Goal: Communication & Community: Answer question/provide support

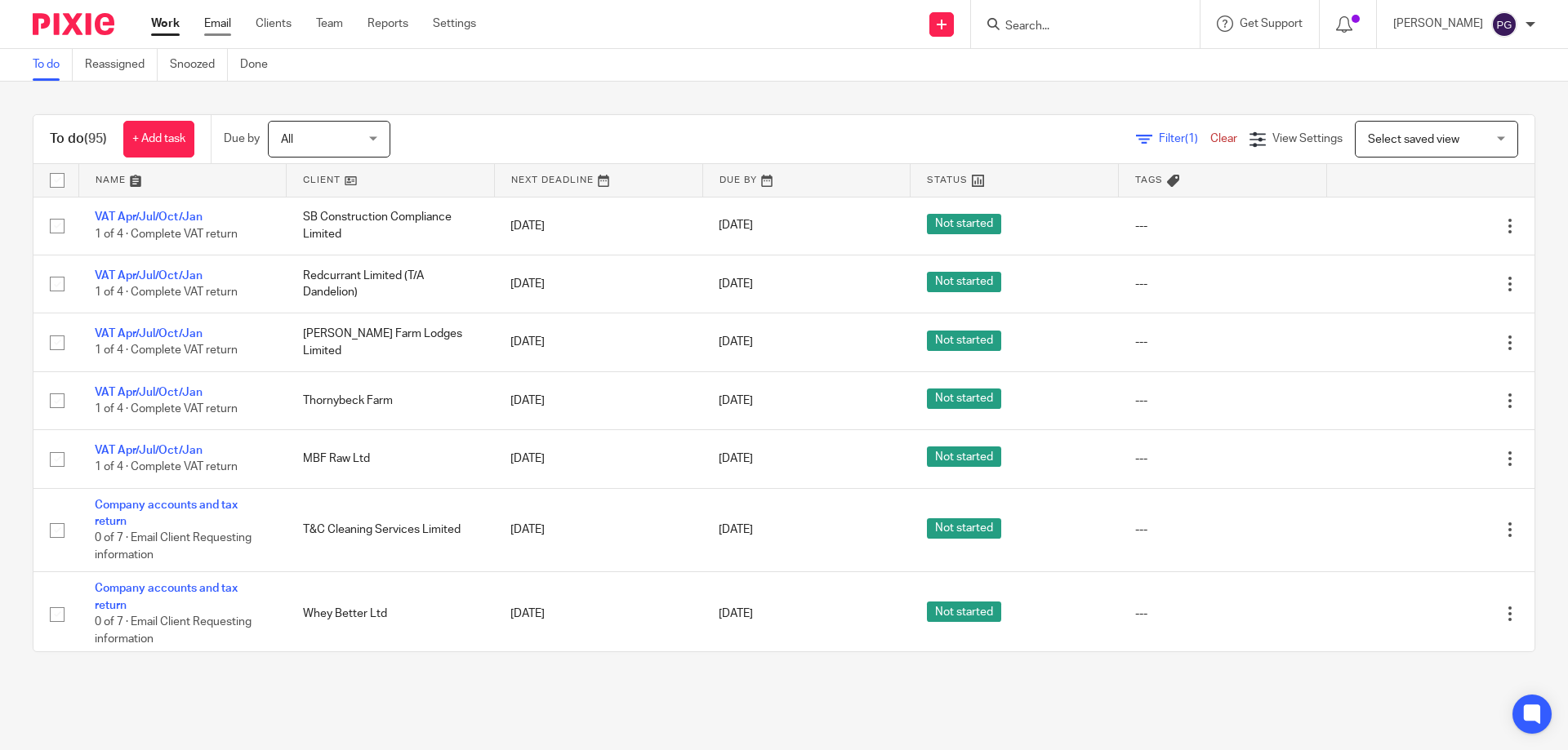
click at [214, 23] on link "Email" at bounding box center [217, 24] width 27 height 17
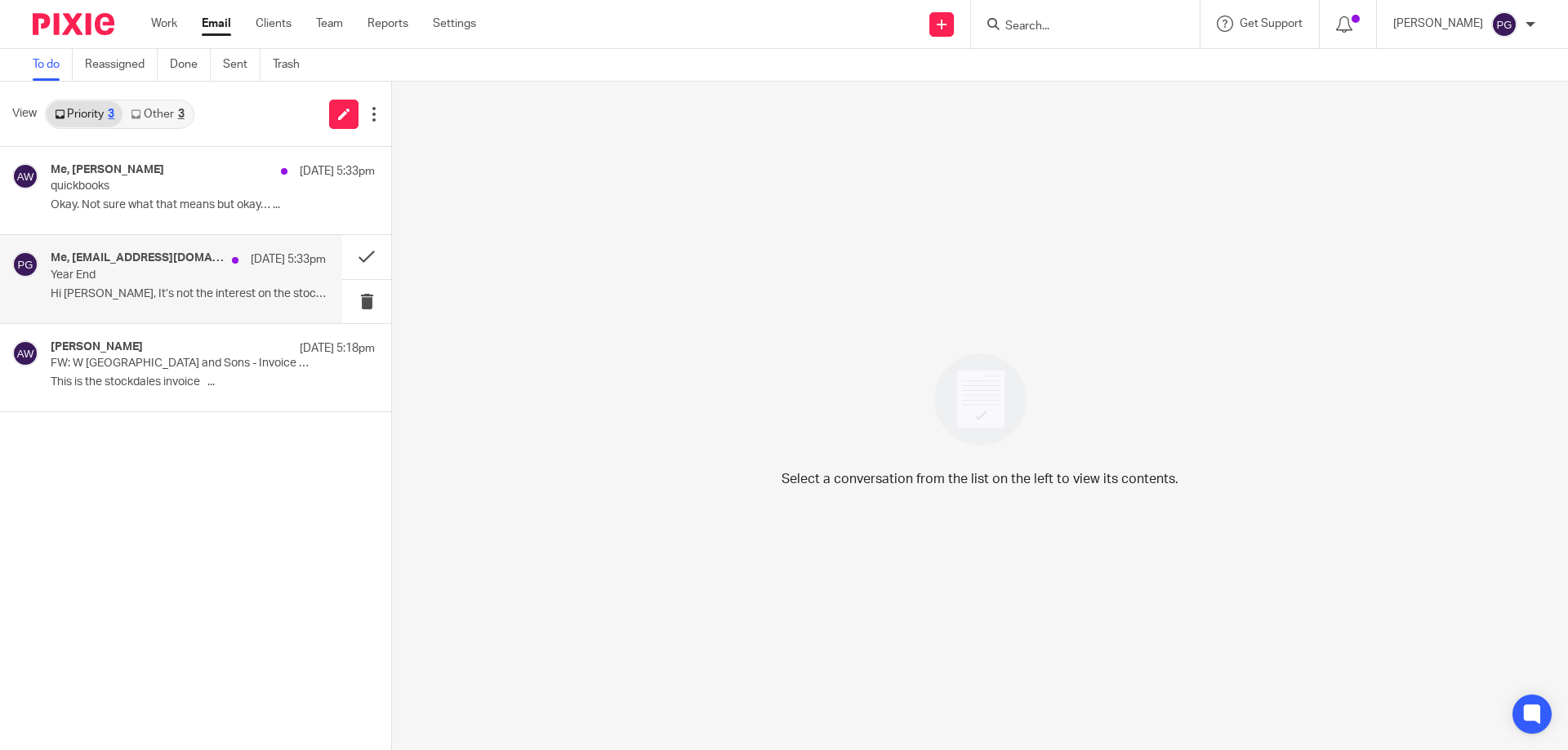
click at [154, 299] on p "Hi [PERSON_NAME], It’s not the interest on the stock..." at bounding box center [188, 295] width 275 height 14
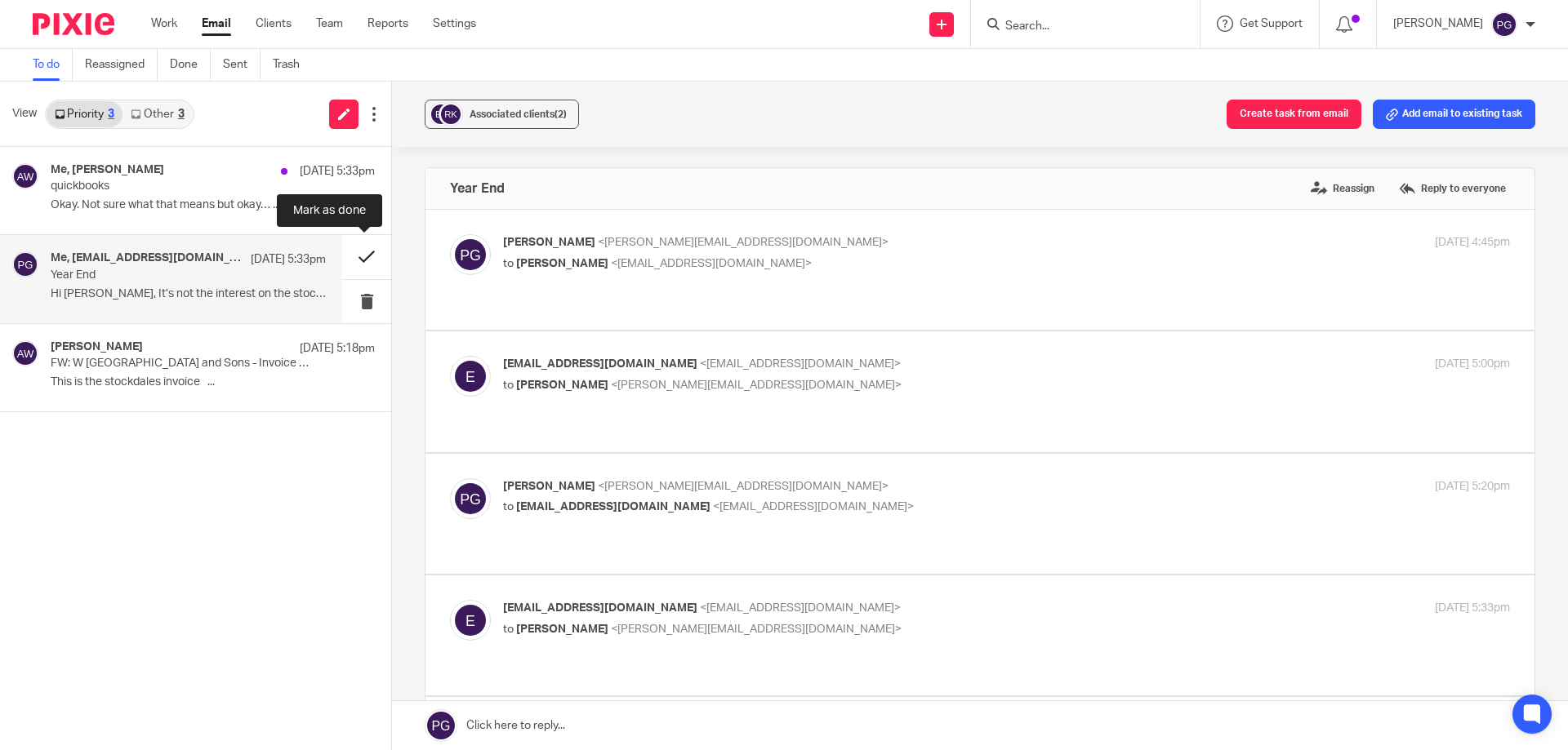
click at [368, 260] on button at bounding box center [367, 256] width 49 height 43
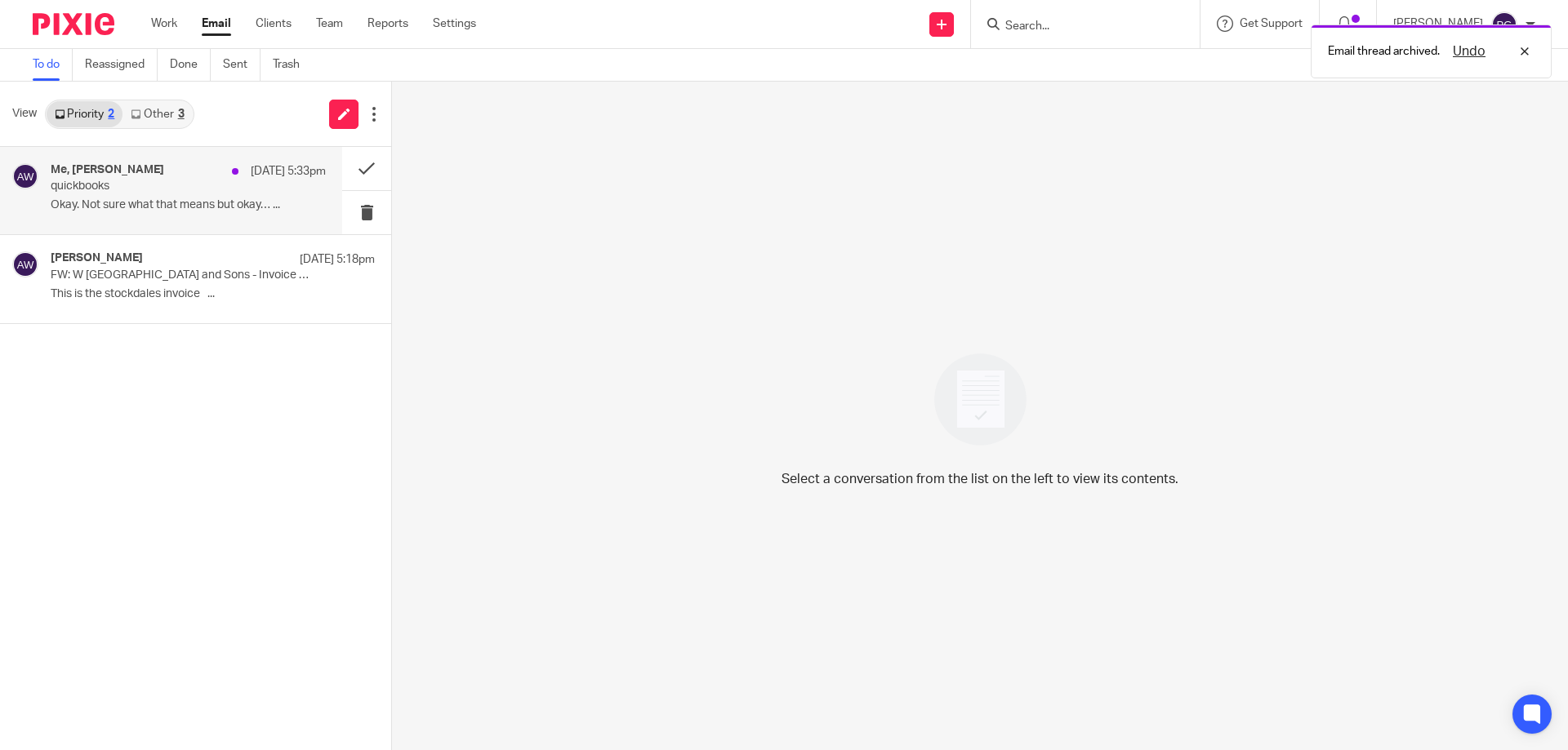
click at [191, 188] on p "quickbooks" at bounding box center [161, 186] width 221 height 14
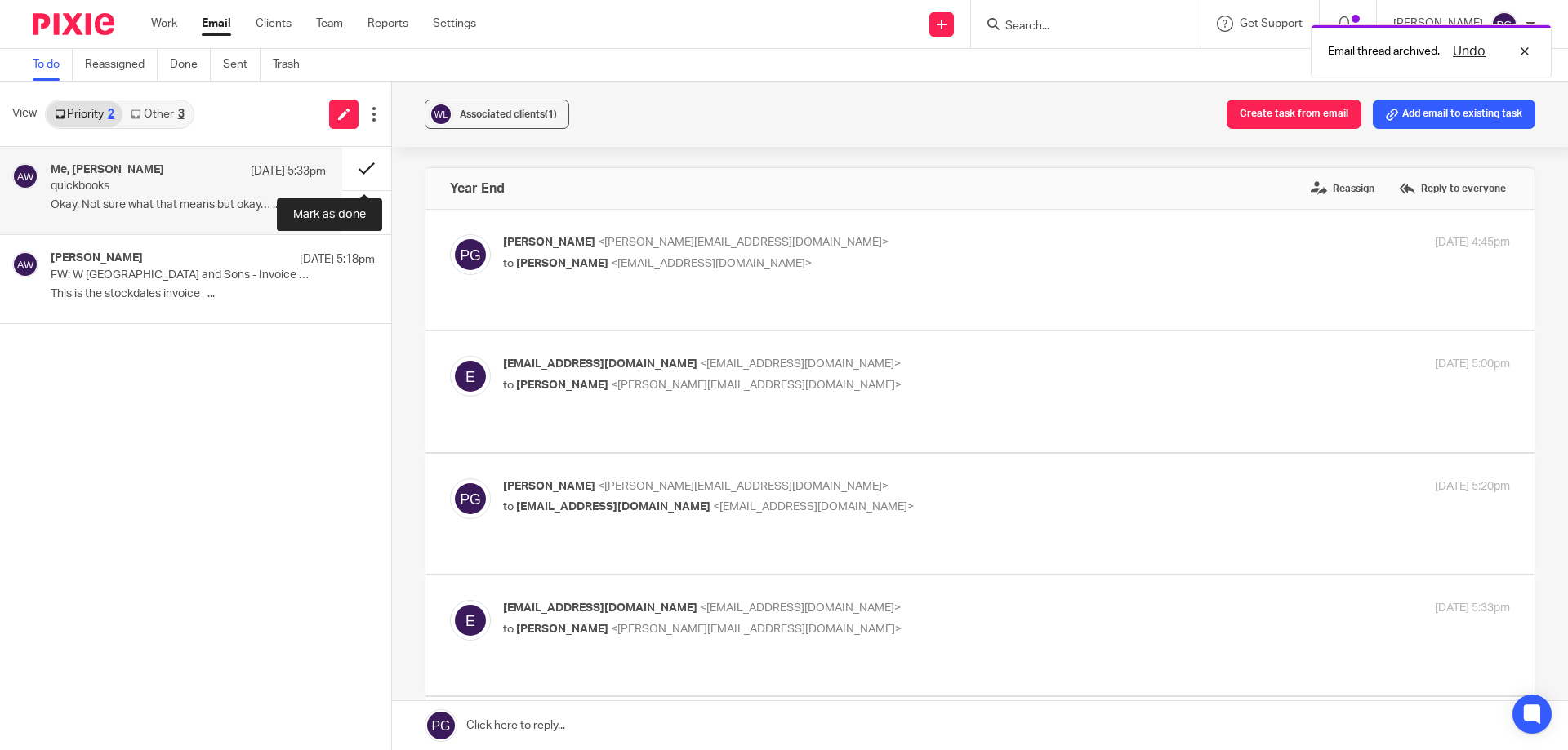
click at [372, 166] on button at bounding box center [367, 168] width 49 height 43
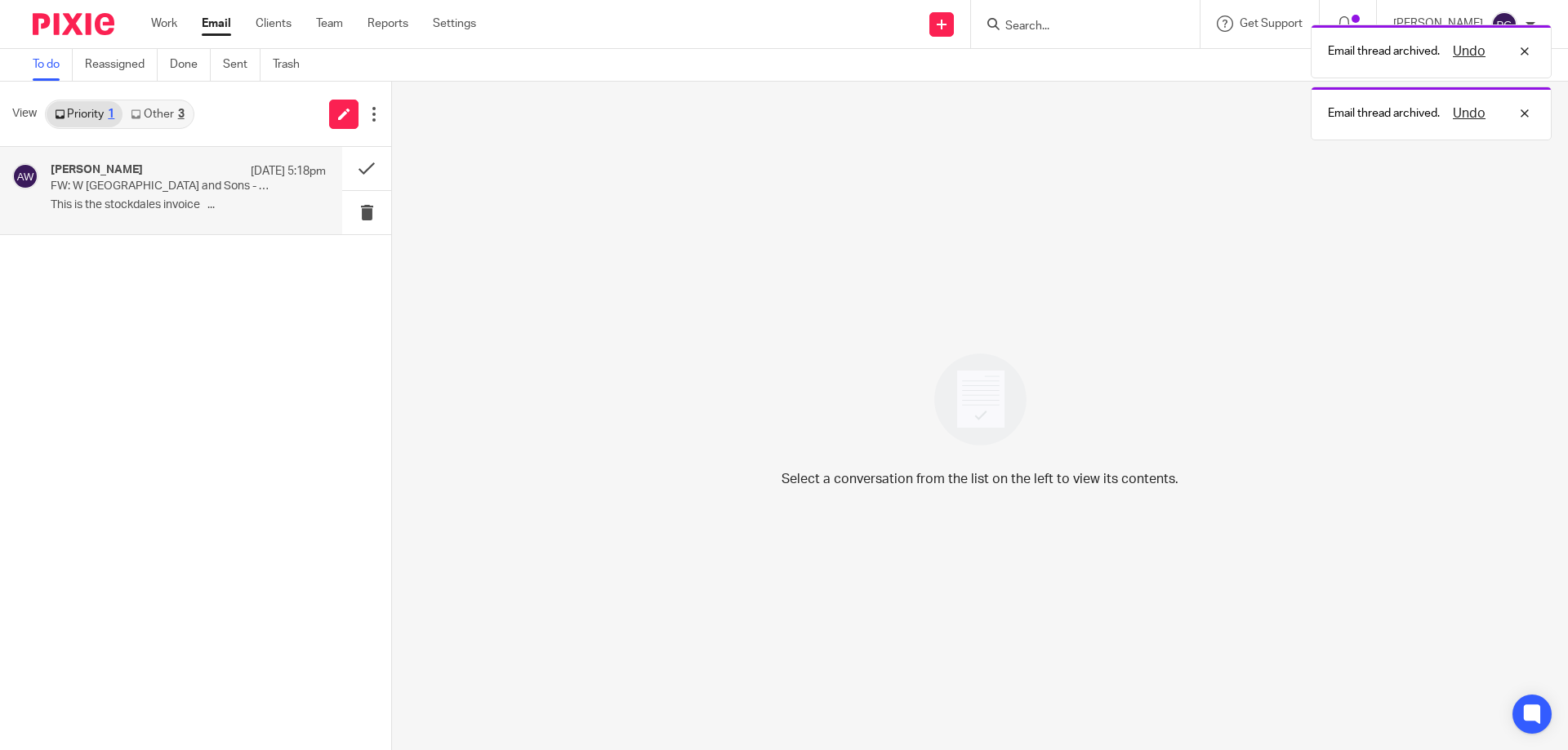
click at [157, 213] on div "[PERSON_NAME] [DATE] 5:18pm FW: W [GEOGRAPHIC_DATA] and Sons - Invoice 46 This …" at bounding box center [188, 191] width 275 height 55
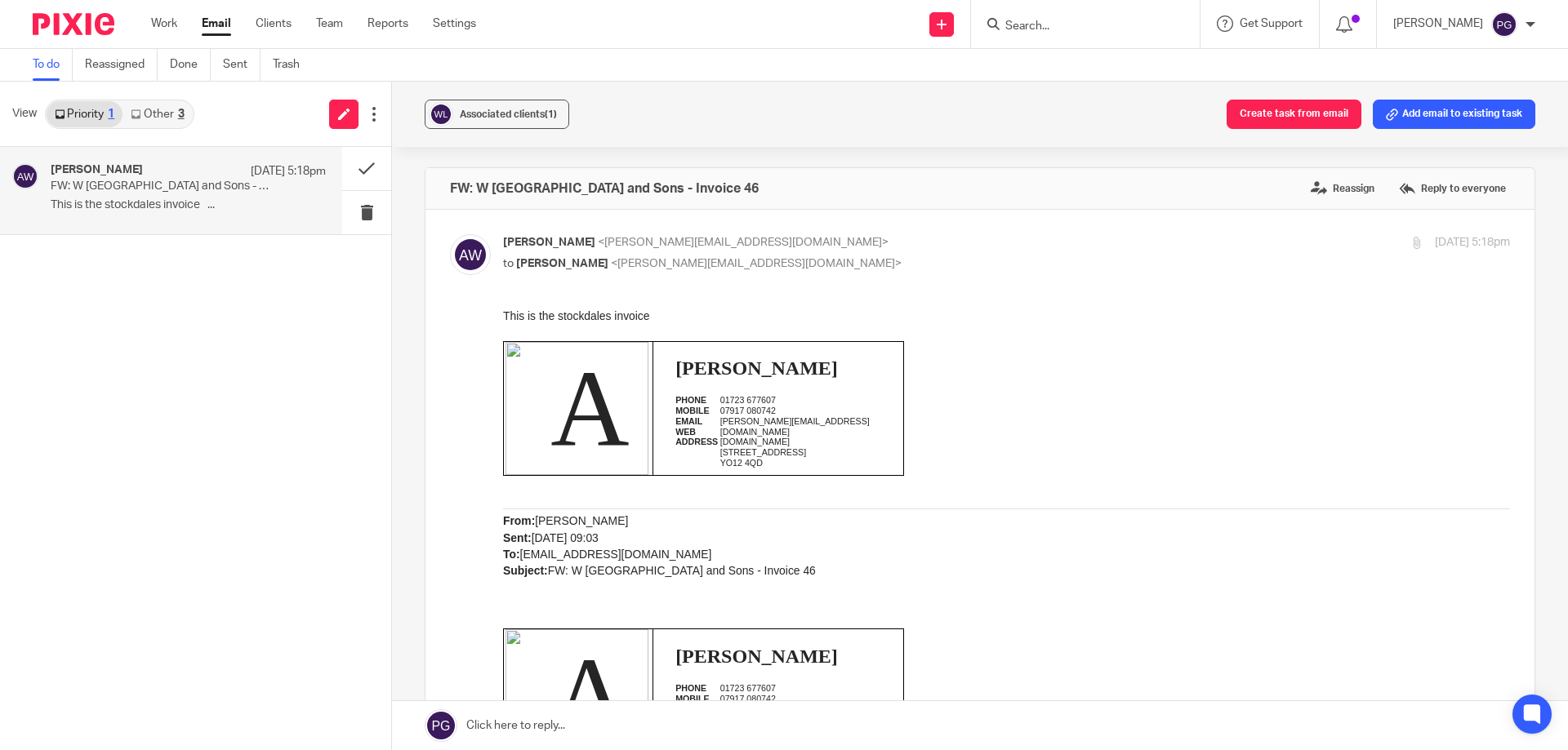
click at [167, 113] on link "Other 3" at bounding box center [157, 114] width 69 height 26
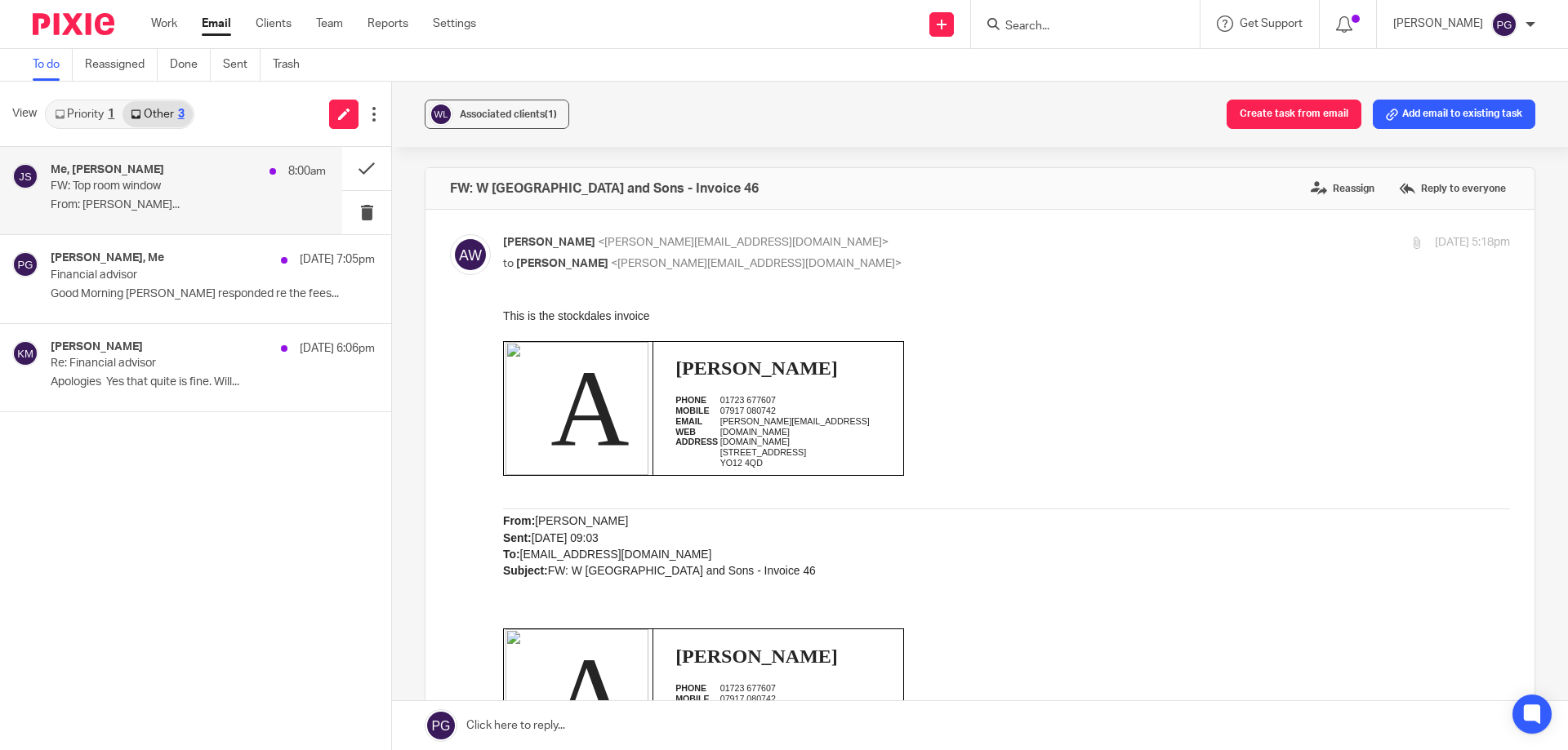
click at [164, 217] on div "Me, [PERSON_NAME] 8:00am FW: Top room window From: [PERSON_NAME]..." at bounding box center [188, 191] width 275 height 55
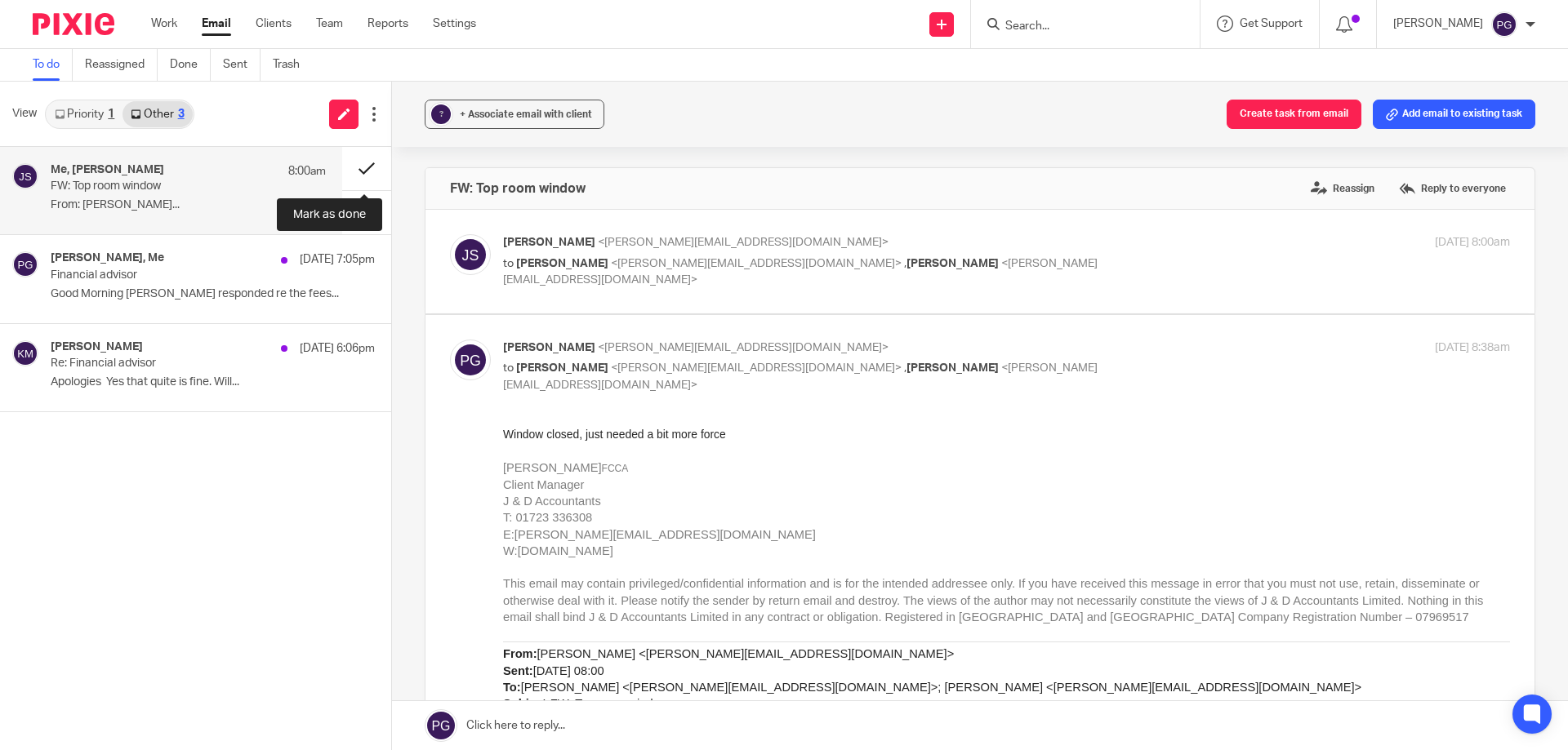
click at [361, 171] on button at bounding box center [367, 168] width 49 height 43
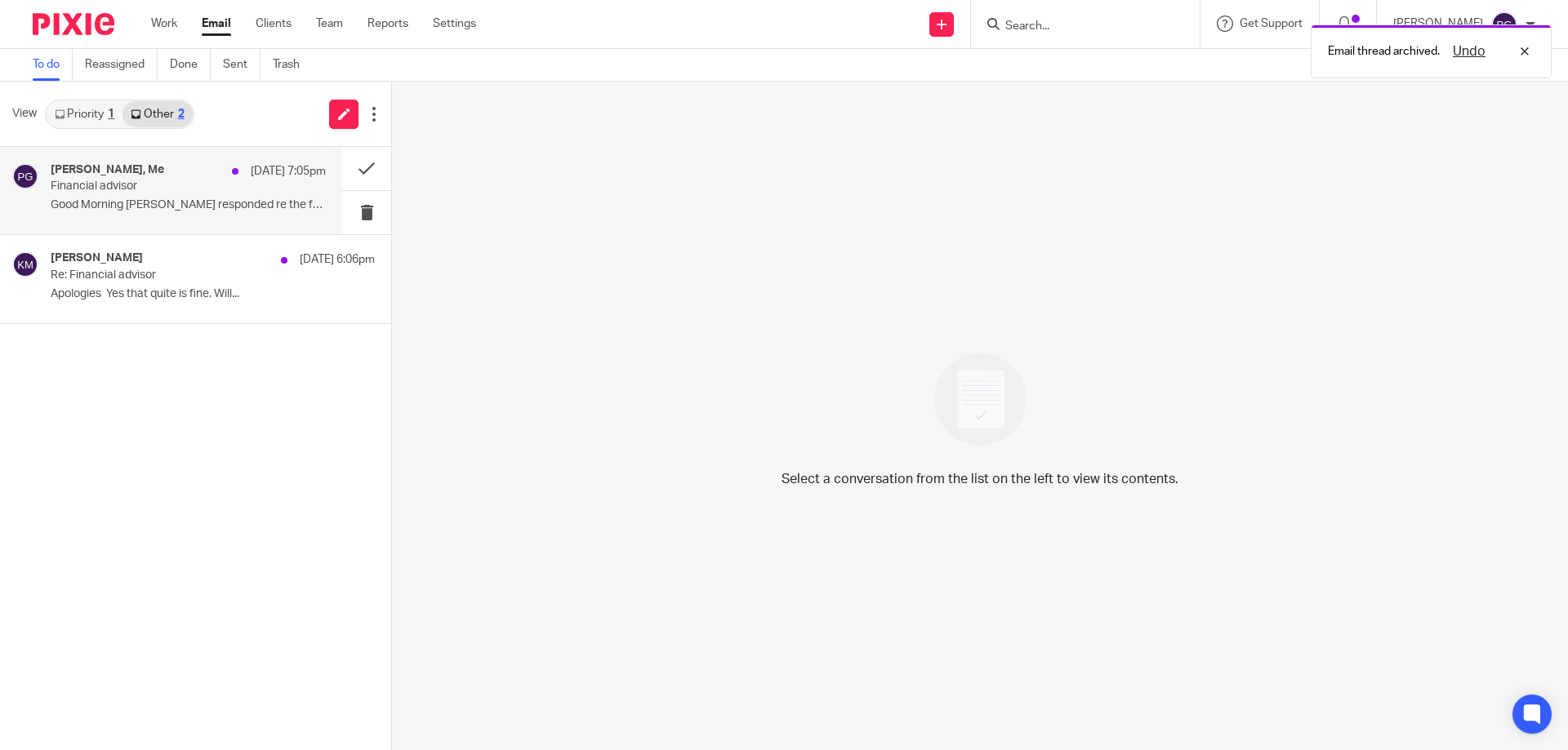
click at [168, 194] on div "[PERSON_NAME], Me [DATE] 7:05pm Financial advisor Good Morning [PERSON_NAME] re…" at bounding box center [188, 191] width 275 height 55
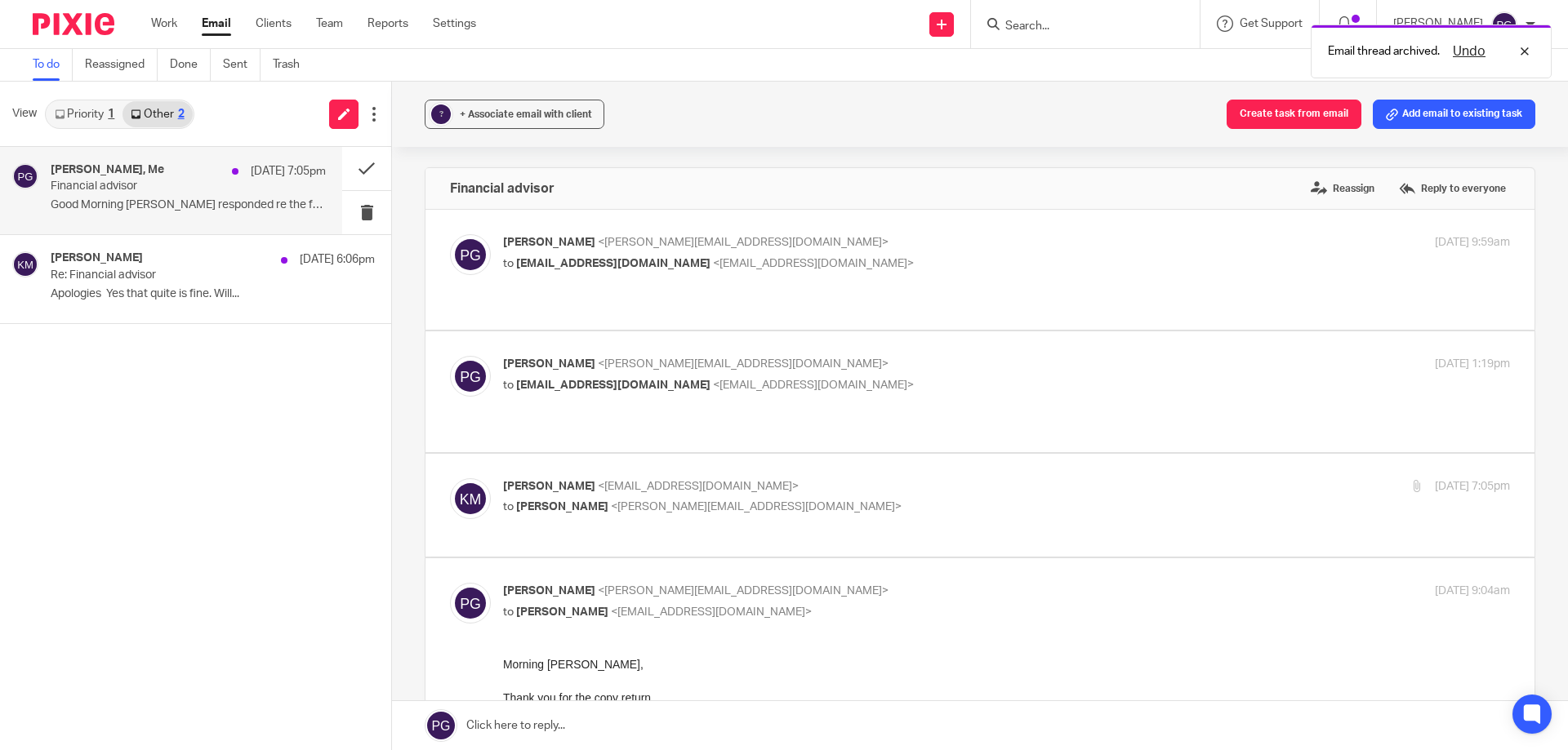
click at [392, 154] on div "? + Associate email with client Create task from email Add email to existing ta…" at bounding box center [980, 416] width 1176 height 668
click at [372, 167] on button at bounding box center [367, 168] width 49 height 43
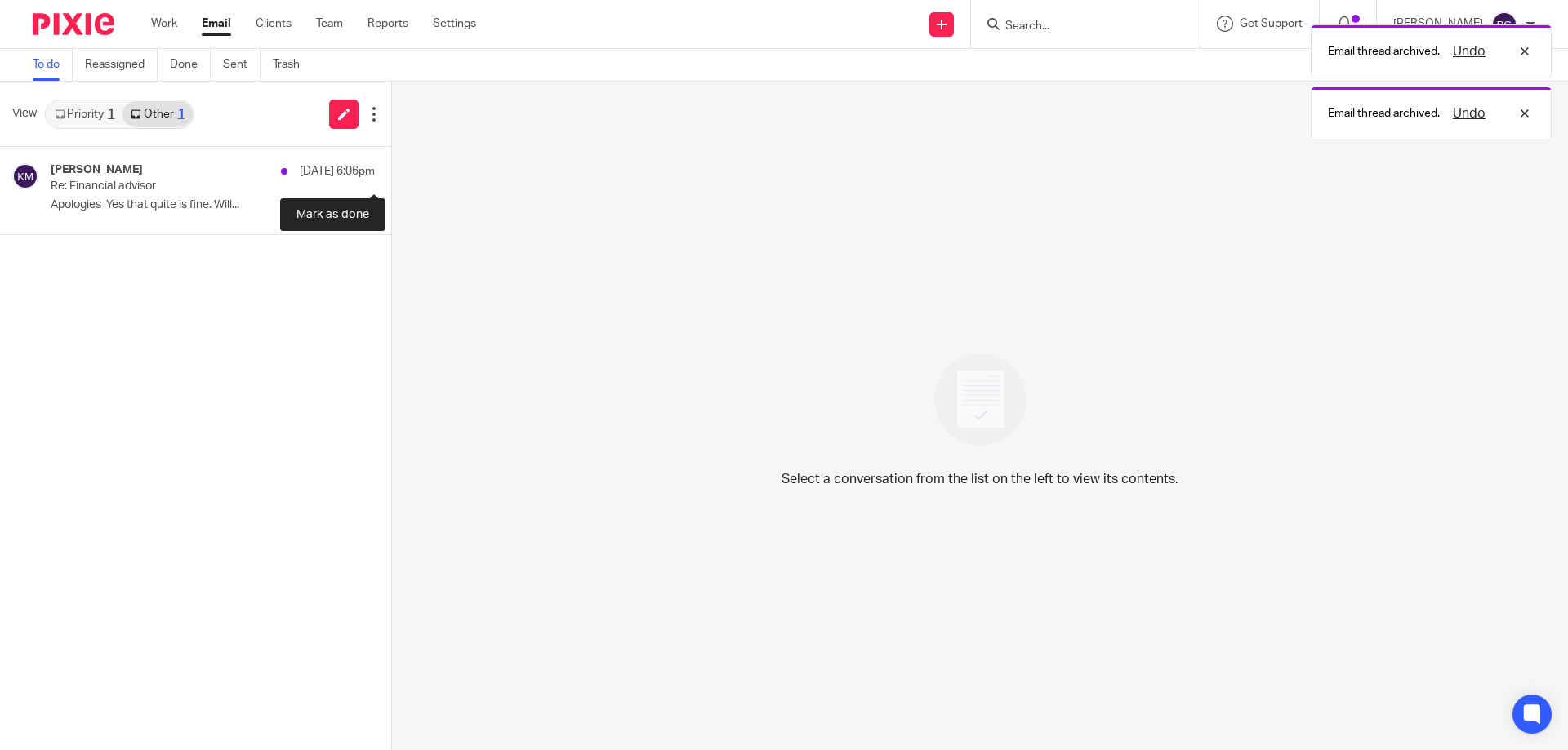
click at [391, 167] on button at bounding box center [397, 168] width 13 height 43
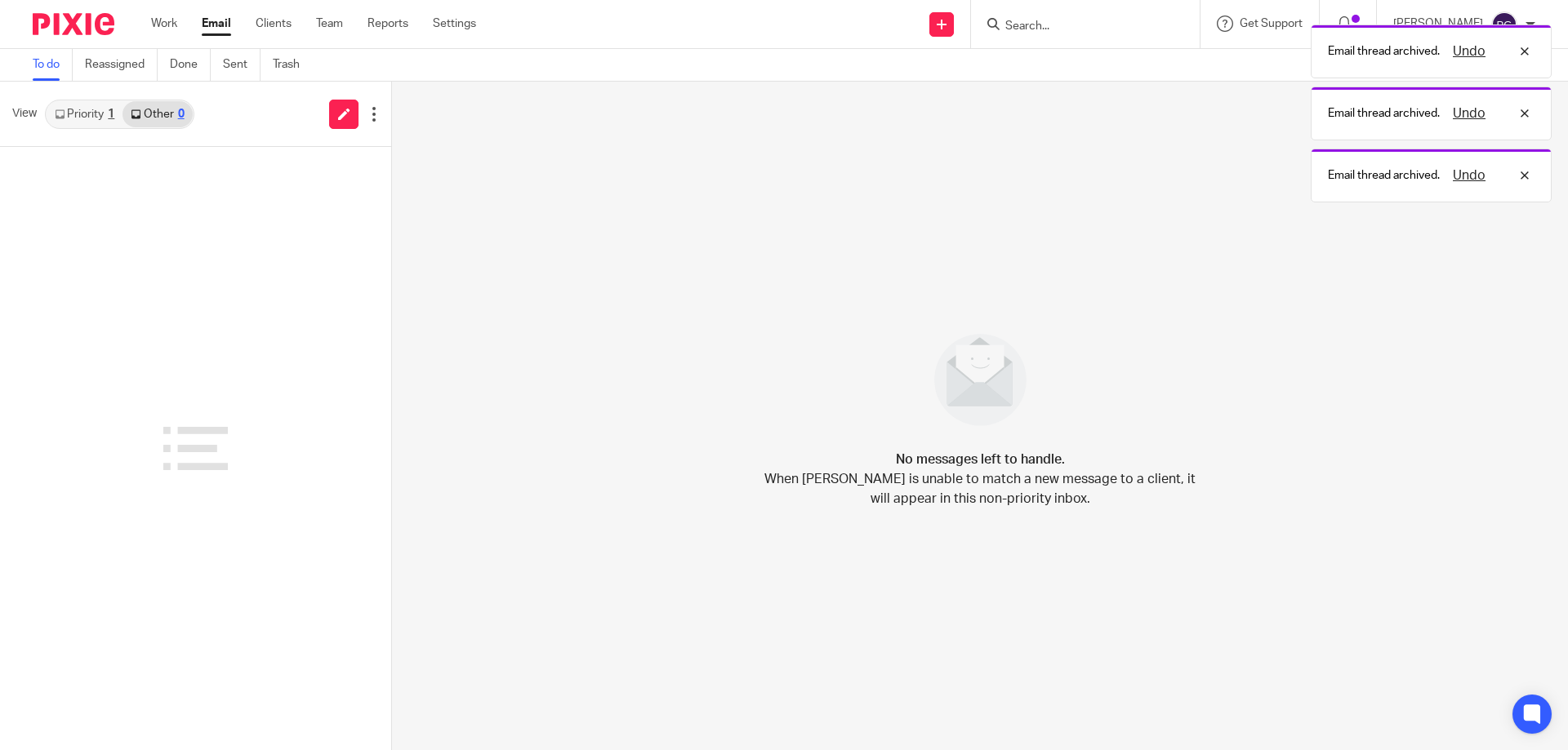
click at [114, 120] on div "1" at bounding box center [111, 113] width 6 height 11
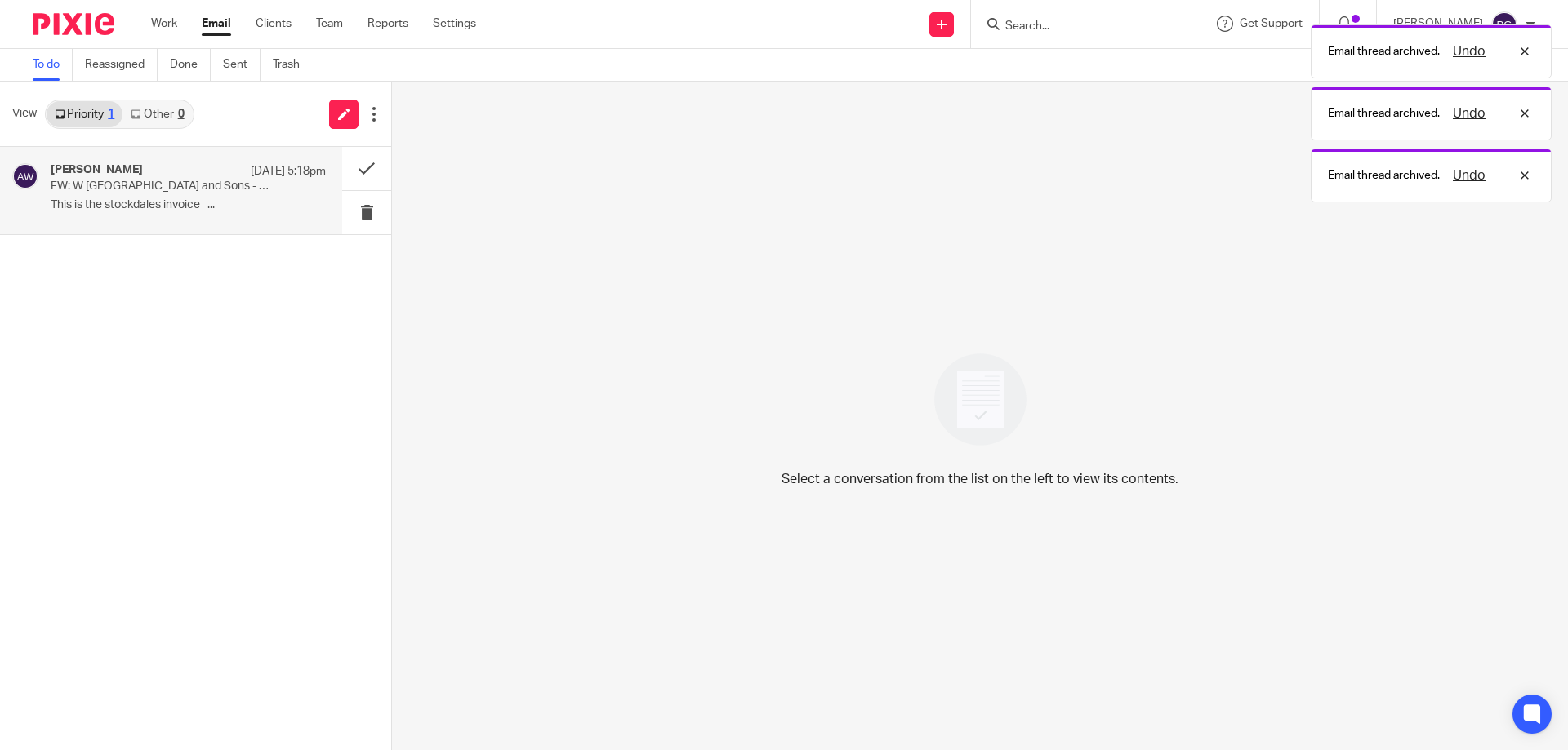
click at [113, 188] on p "FW: W [GEOGRAPHIC_DATA] and Sons - Invoice 46" at bounding box center [161, 186] width 221 height 14
